Goal: Task Accomplishment & Management: Manage account settings

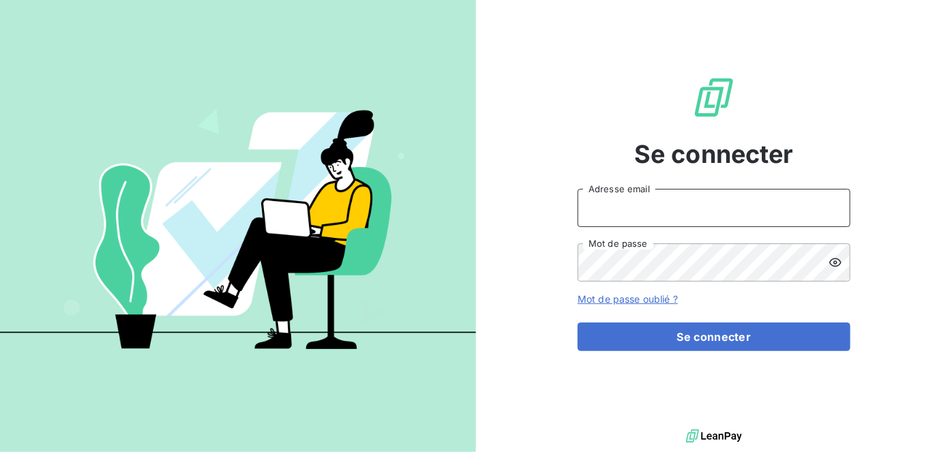
click at [677, 222] on input "Adresse email" at bounding box center [714, 208] width 273 height 38
type input "lzarrouk@oet.fr"
click at [578, 323] on button "Se connecter" at bounding box center [714, 337] width 273 height 29
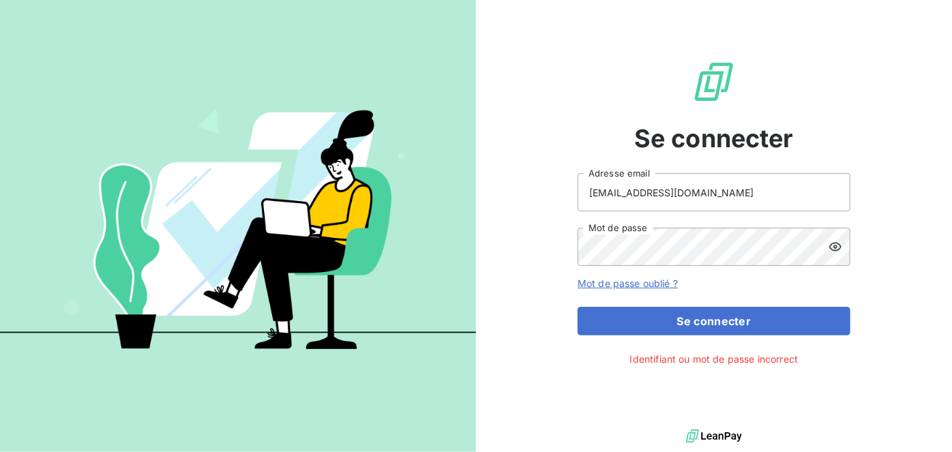
click at [832, 250] on icon at bounding box center [836, 247] width 14 height 14
click at [839, 250] on icon at bounding box center [836, 247] width 12 height 10
click at [578, 307] on button "Se connecter" at bounding box center [714, 321] width 273 height 29
click at [313, 258] on div "Se connecter lzarrouk@oet.fr Adresse email Mot de passe Mot de passe oublié ? S…" at bounding box center [476, 226] width 952 height 452
click at [578, 307] on button "Se connecter" at bounding box center [714, 321] width 273 height 29
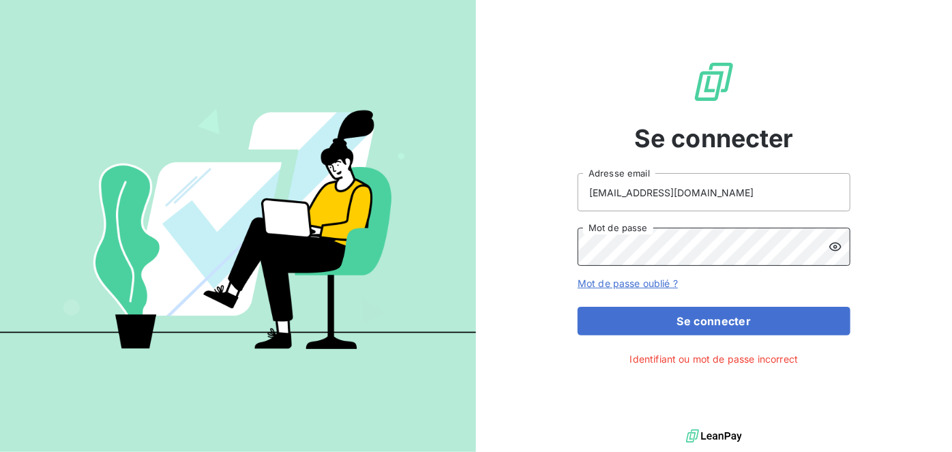
click at [578, 307] on button "Se connecter" at bounding box center [714, 321] width 273 height 29
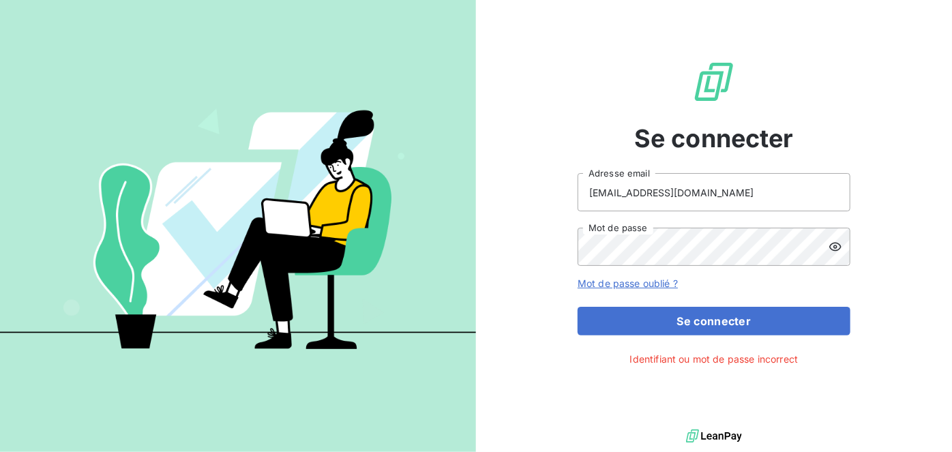
click at [604, 295] on form "lzarrouk@oet.fr Adresse email Mot de passe Mot de passe oublié ? Se connecter" at bounding box center [714, 254] width 273 height 162
click at [613, 288] on link "Mot de passe oublié ?" at bounding box center [628, 284] width 100 height 12
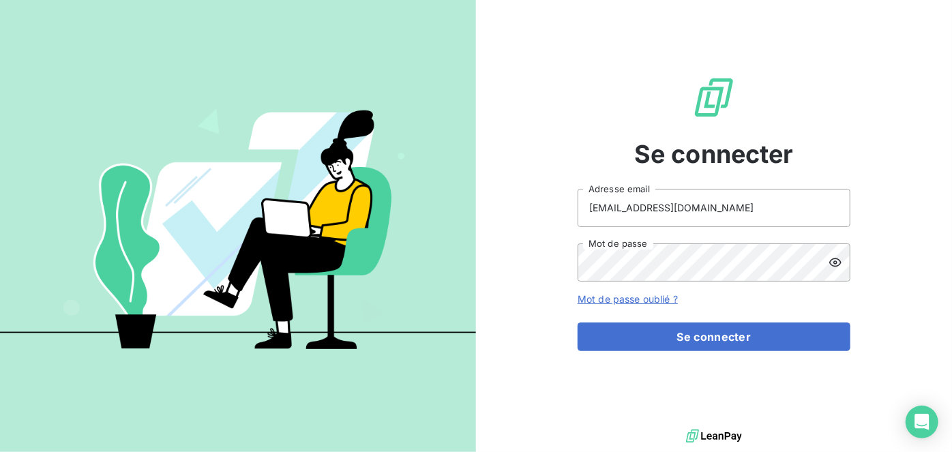
click at [611, 319] on form "lzarrouk@oet.fr Adresse email Mot de passe Mot de passe oublié ? Se connecter" at bounding box center [714, 270] width 273 height 162
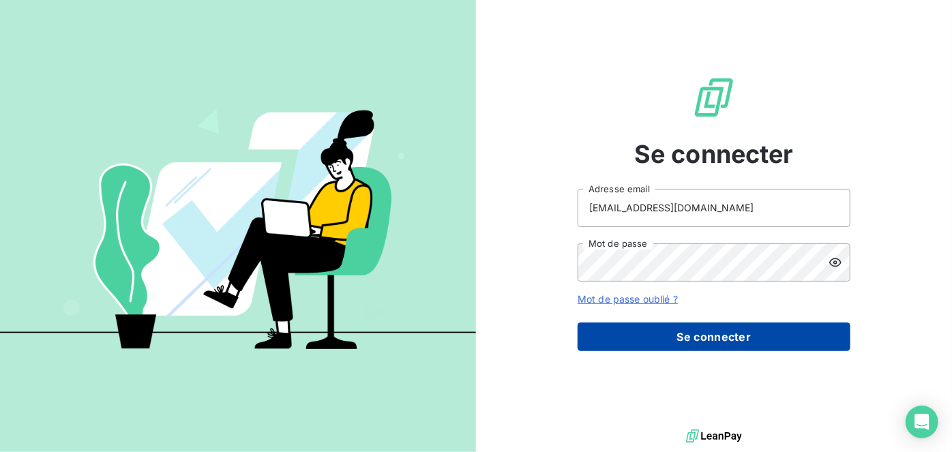
click at [613, 326] on button "Se connecter" at bounding box center [714, 337] width 273 height 29
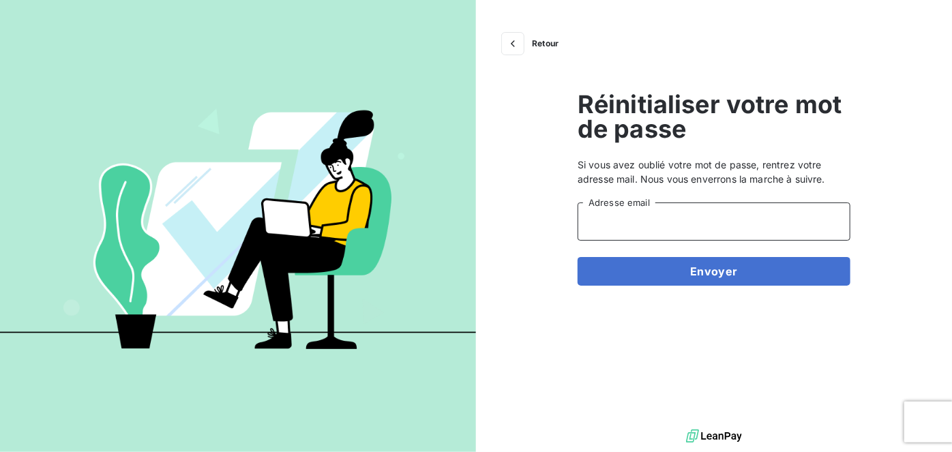
click at [688, 212] on input "Adresse email" at bounding box center [714, 222] width 273 height 38
type input "[EMAIL_ADDRESS][DOMAIN_NAME]"
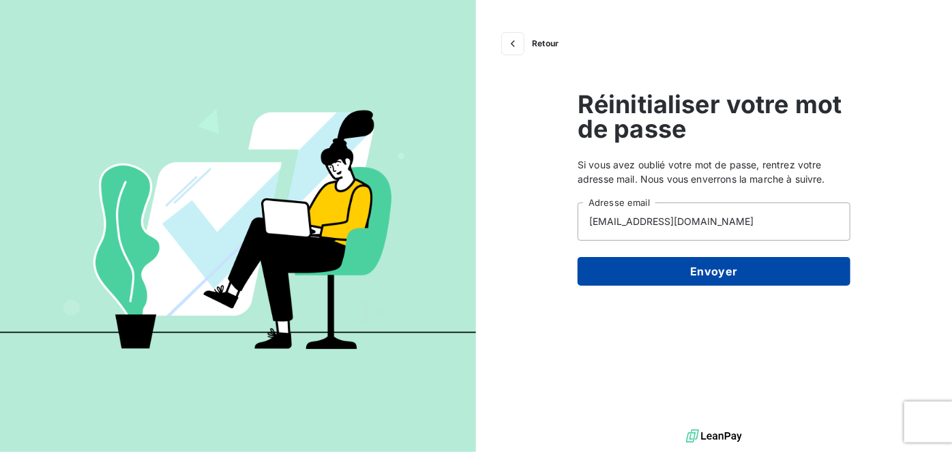
click at [689, 266] on button "Envoyer" at bounding box center [714, 271] width 273 height 29
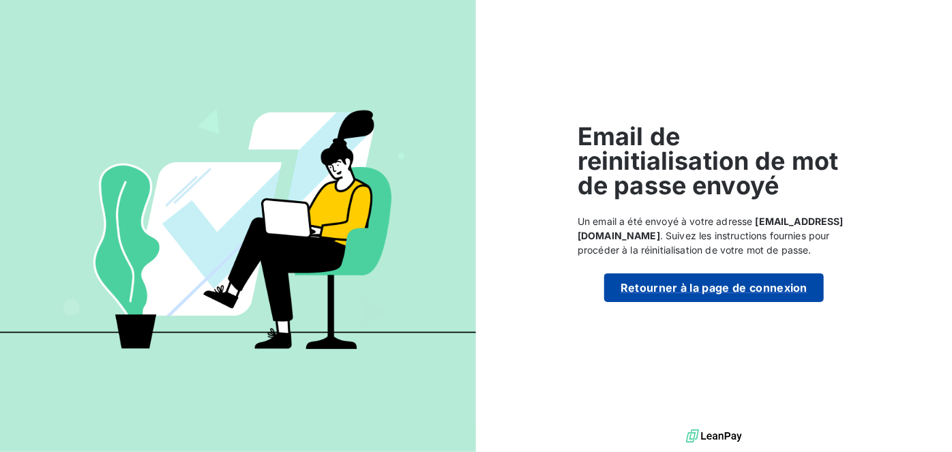
click at [677, 291] on button "Retourner à la page de connexion" at bounding box center [714, 288] width 220 height 29
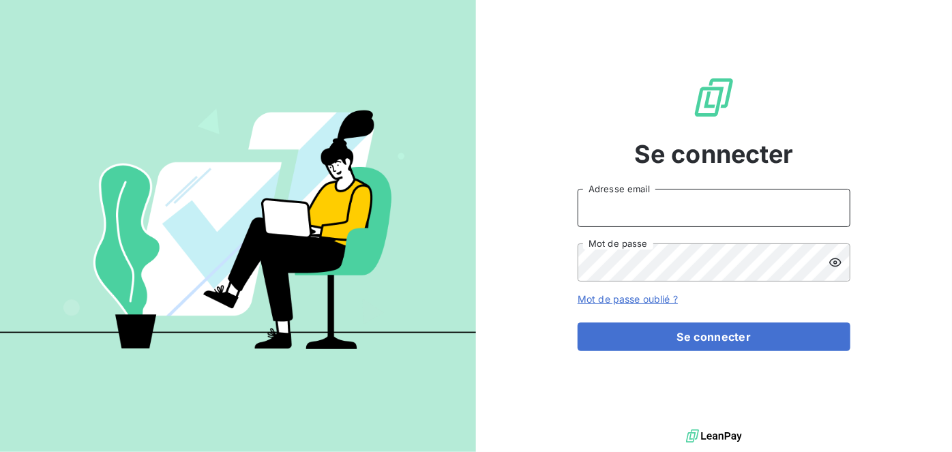
click at [712, 224] on input "Adresse email" at bounding box center [714, 208] width 273 height 38
drag, startPoint x: 705, startPoint y: 220, endPoint x: 701, endPoint y: 228, distance: 8.5
click at [701, 228] on div "Adresse email Mot de passe" at bounding box center [714, 235] width 273 height 93
type input "lzarrouk@oet.fr"
click at [578, 323] on button "Se connecter" at bounding box center [714, 337] width 273 height 29
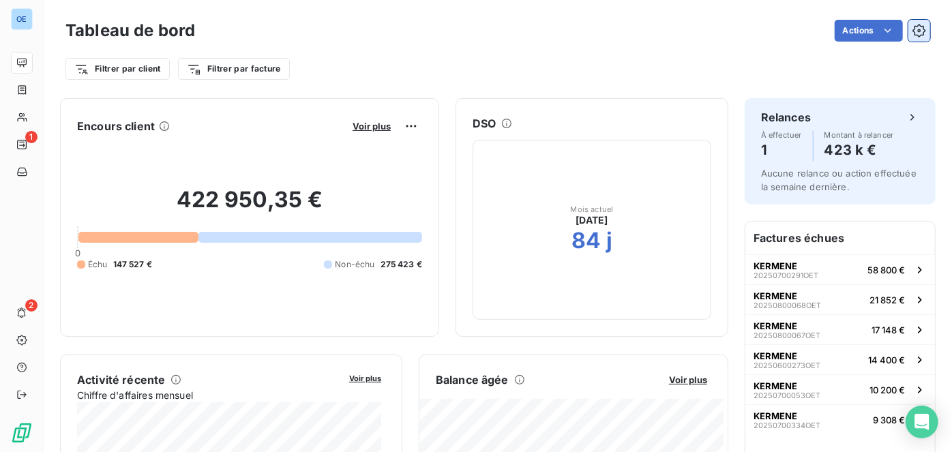
click at [913, 33] on icon "button" at bounding box center [920, 31] width 14 height 14
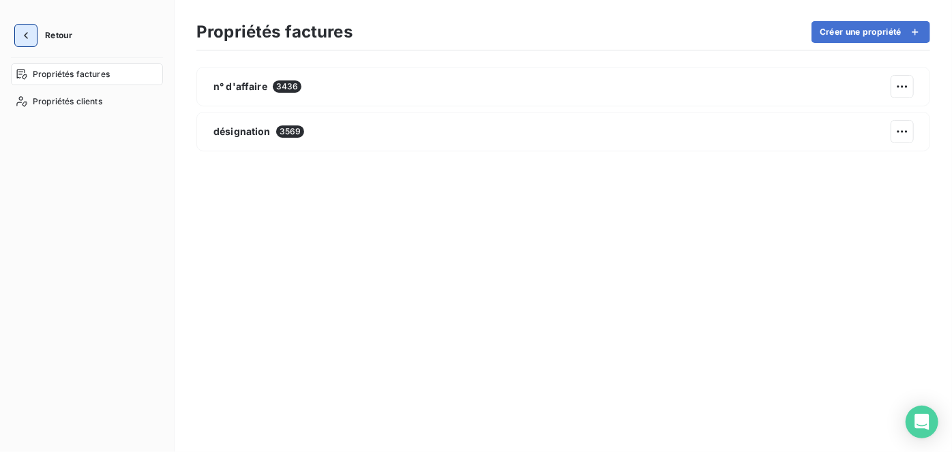
click at [29, 35] on icon "button" at bounding box center [26, 36] width 14 height 14
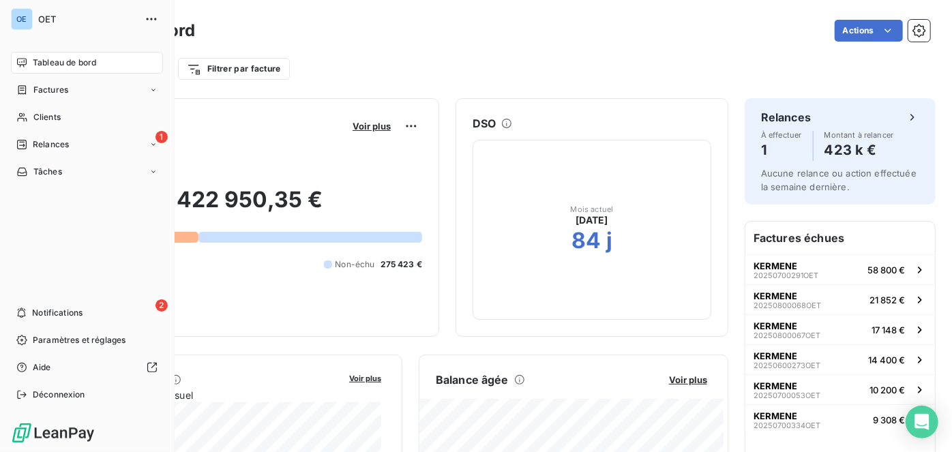
click at [23, 18] on div "OE" at bounding box center [22, 19] width 22 height 22
click at [65, 398] on span "Déconnexion" at bounding box center [59, 395] width 53 height 12
